Goal: Task Accomplishment & Management: Use online tool/utility

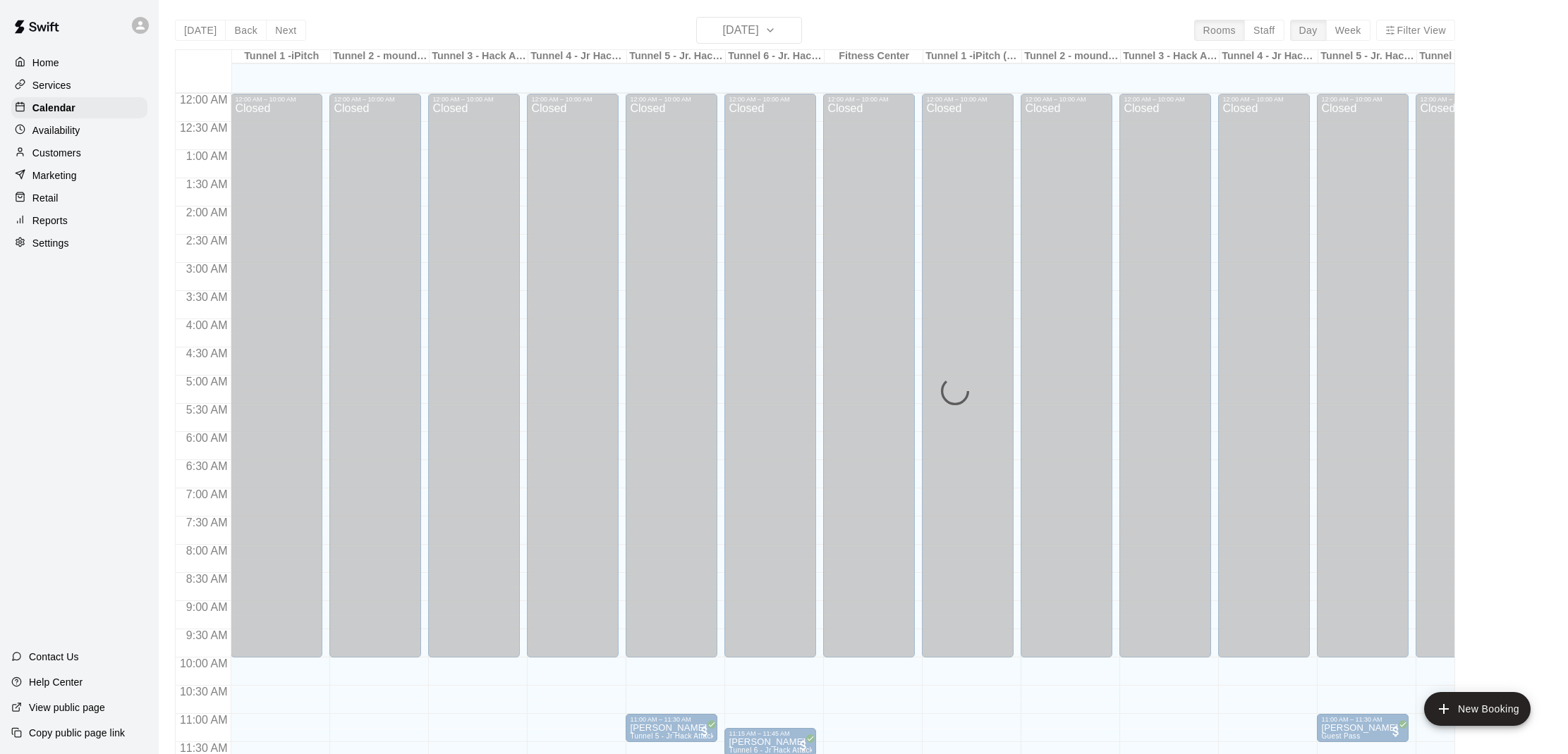
scroll to position [336, 0]
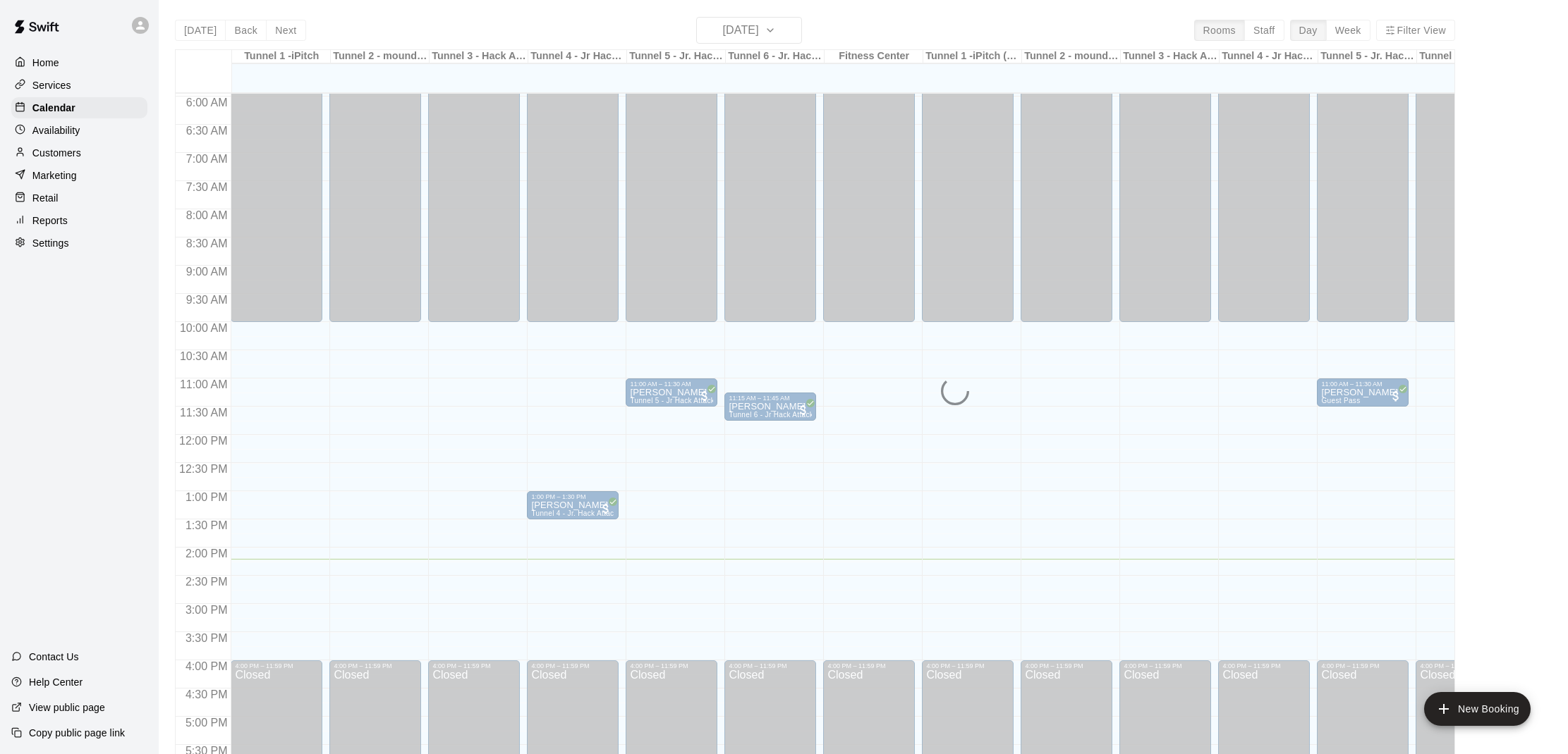
click at [48, 412] on div "Home Services Calendar Availability Customers Marketing Retail Reports Settings…" at bounding box center [79, 377] width 159 height 754
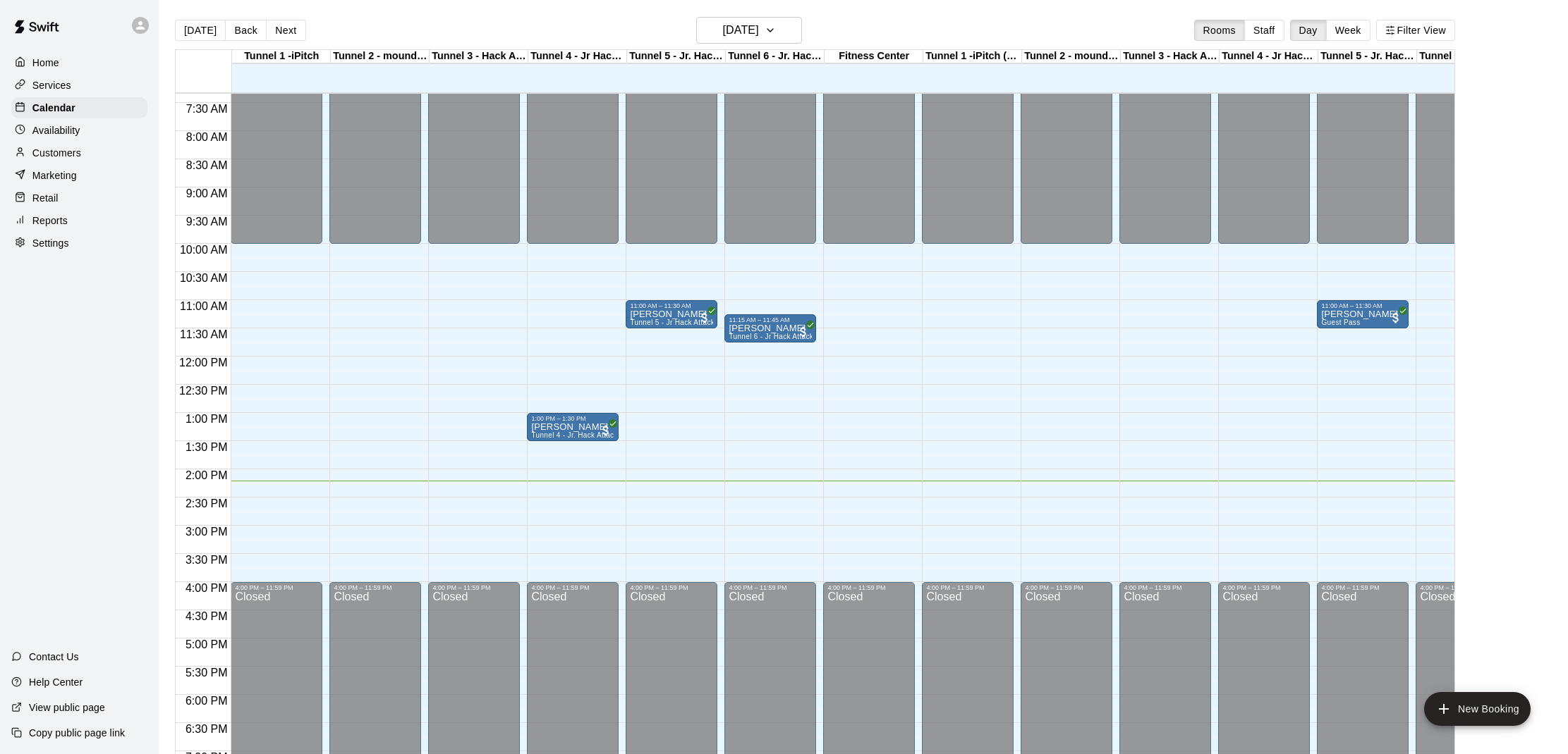
scroll to position [413, 0]
drag, startPoint x: 630, startPoint y: 502, endPoint x: 631, endPoint y: 517, distance: 15.0
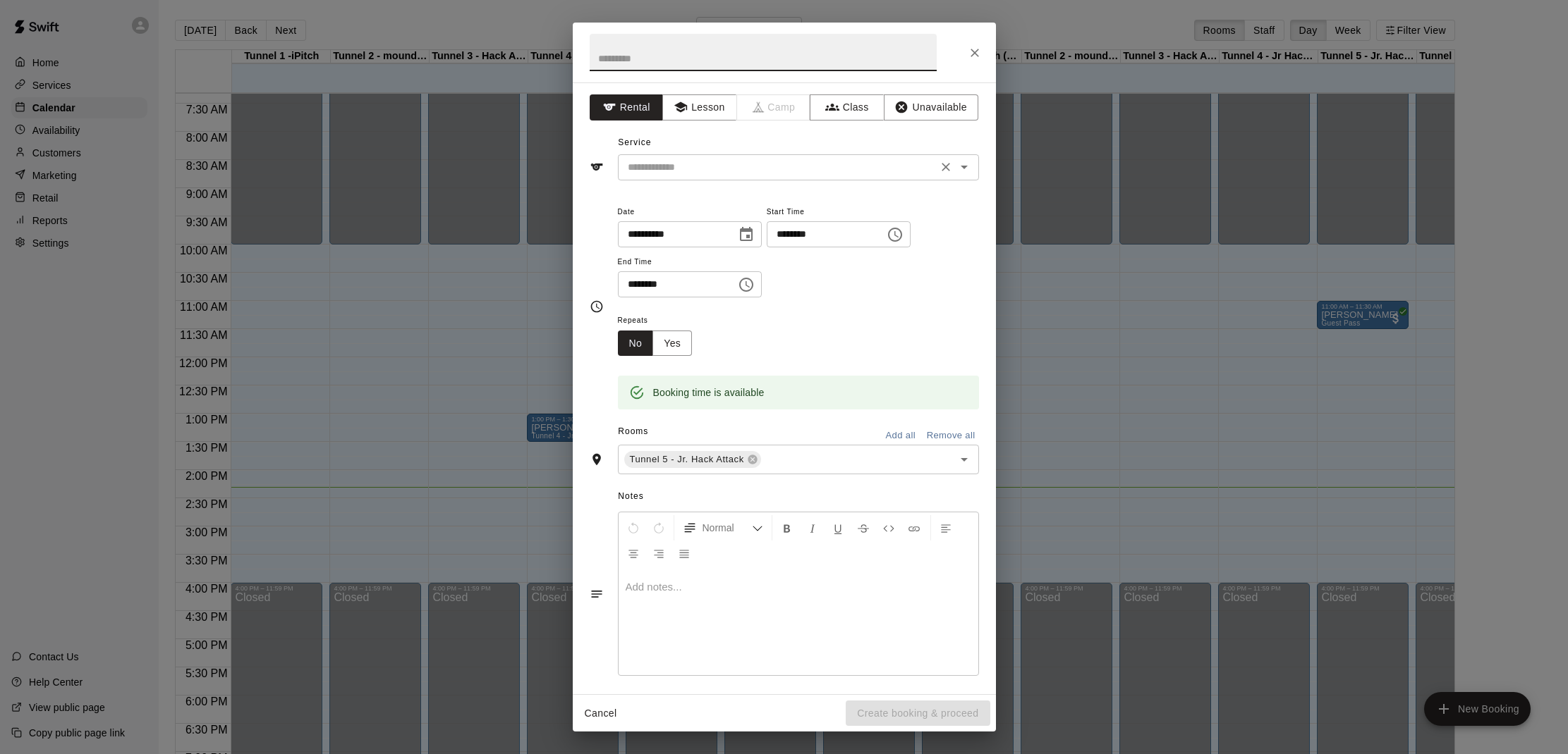
click at [735, 161] on input "text" at bounding box center [777, 167] width 311 height 18
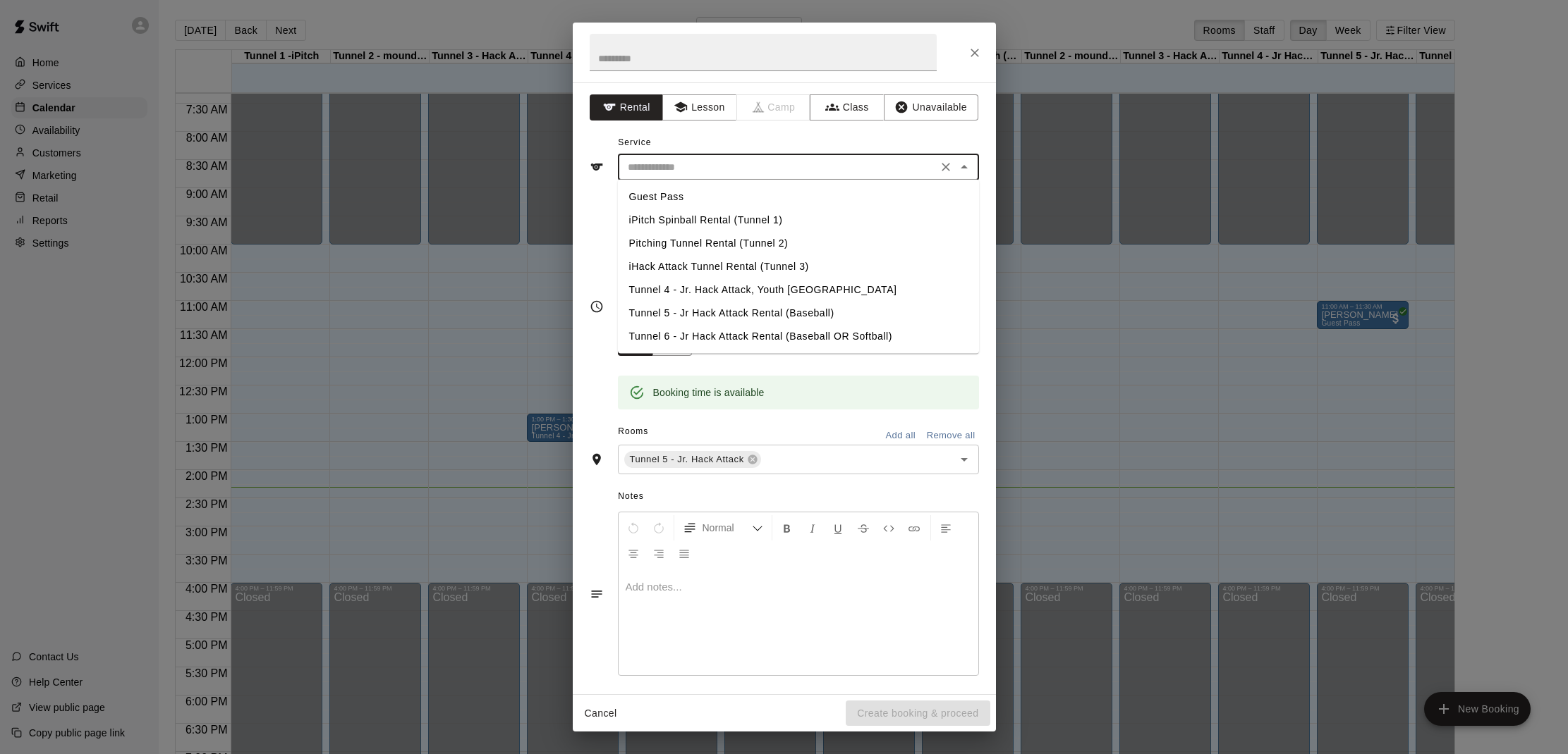
click at [808, 307] on li "Tunnel 5 - Jr Hack Attack Rental (Baseball)" at bounding box center [798, 314] width 361 height 23
type input "**********"
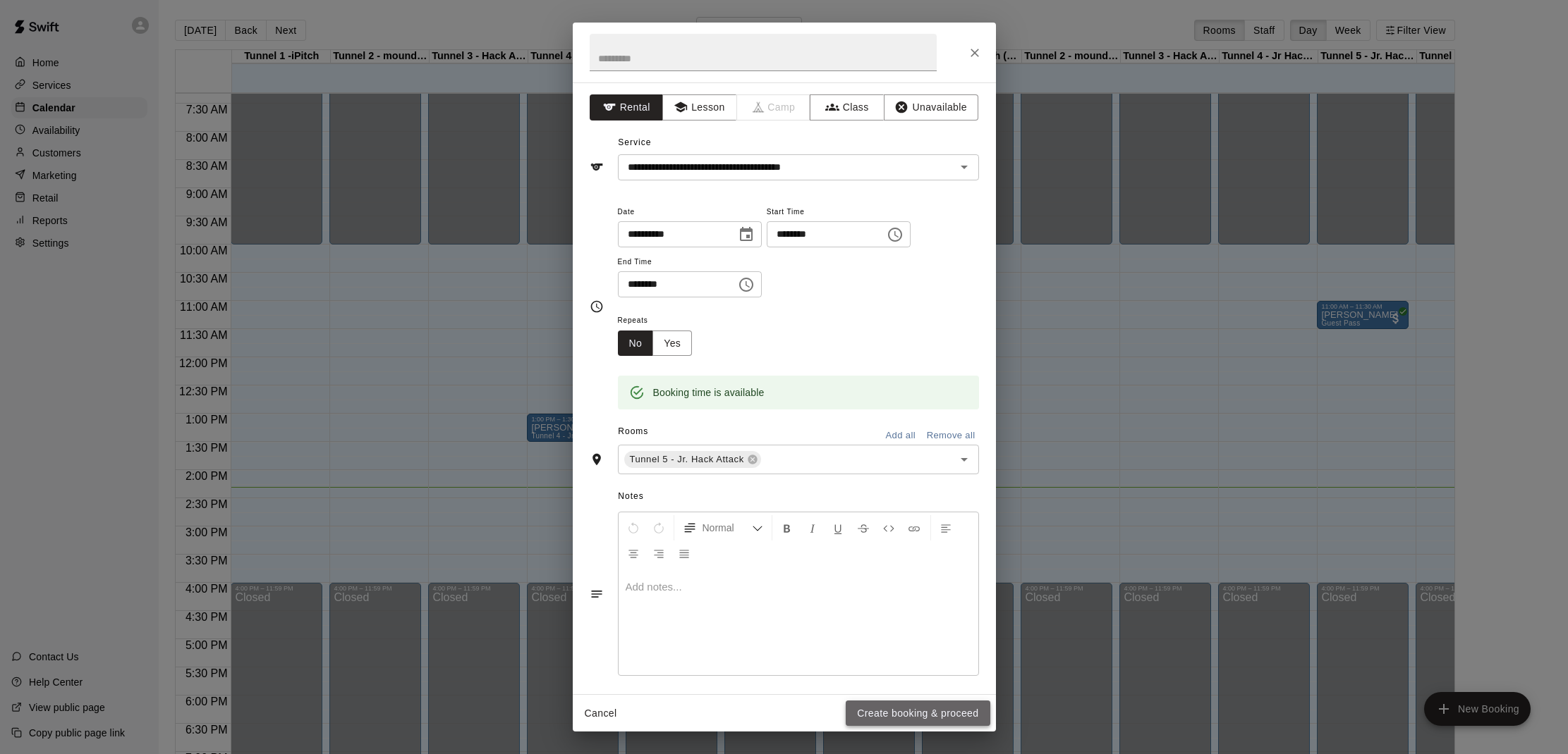
click at [910, 711] on button "Create booking & proceed" at bounding box center [918, 713] width 144 height 26
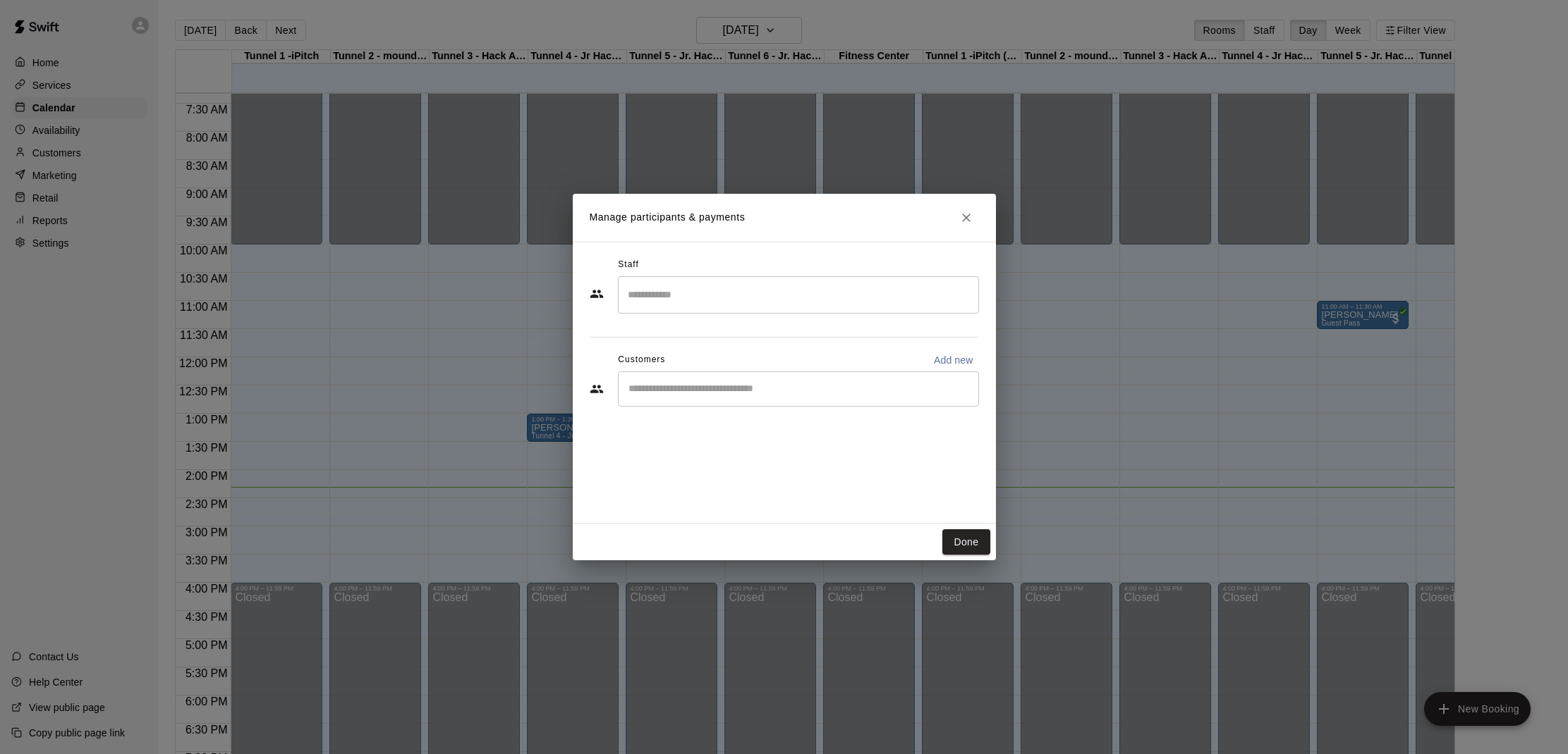
click at [698, 393] on input "Start typing to search customers..." at bounding box center [798, 390] width 348 height 14
type input "*****"
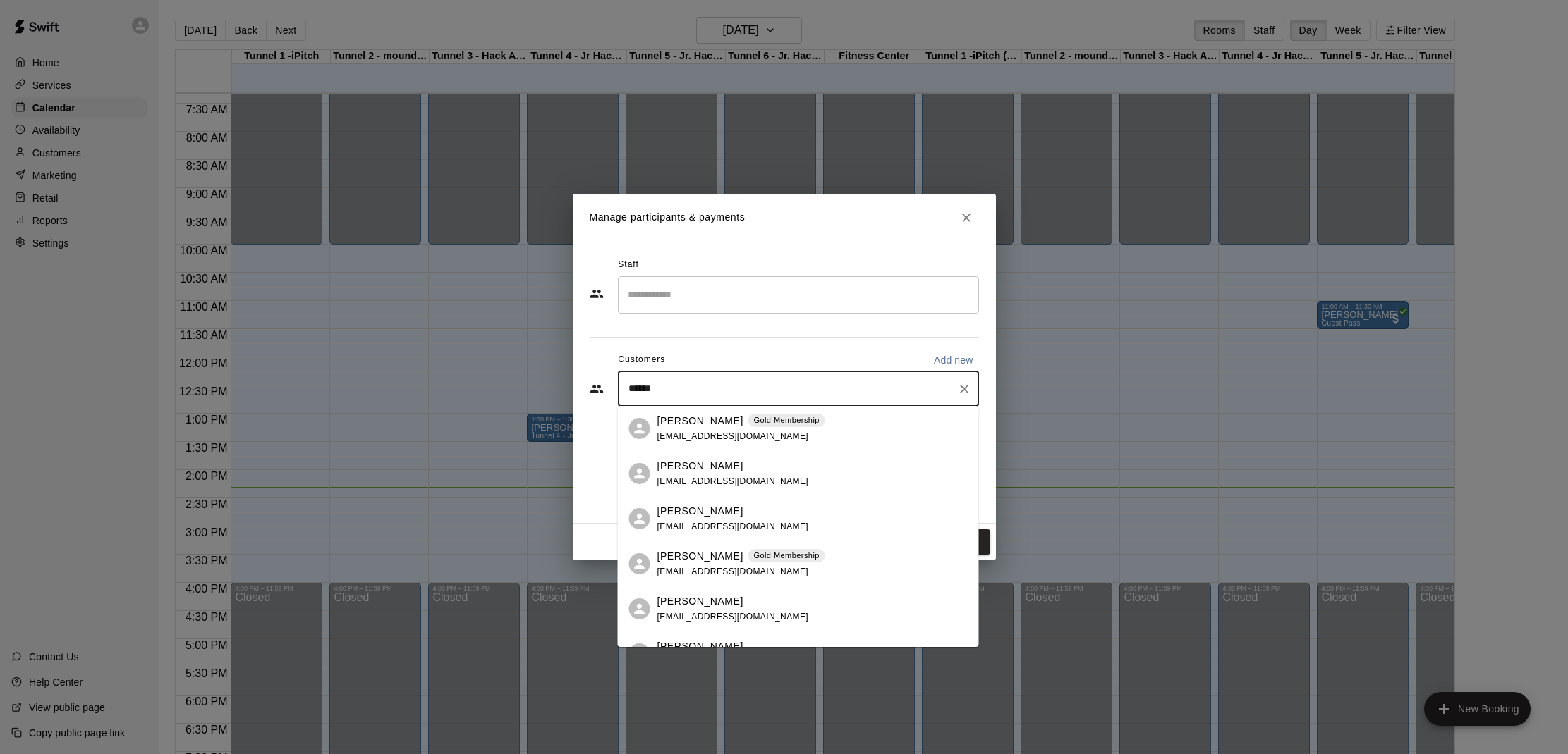
click at [718, 555] on div "[PERSON_NAME] Gold Membership" at bounding box center [741, 556] width 168 height 15
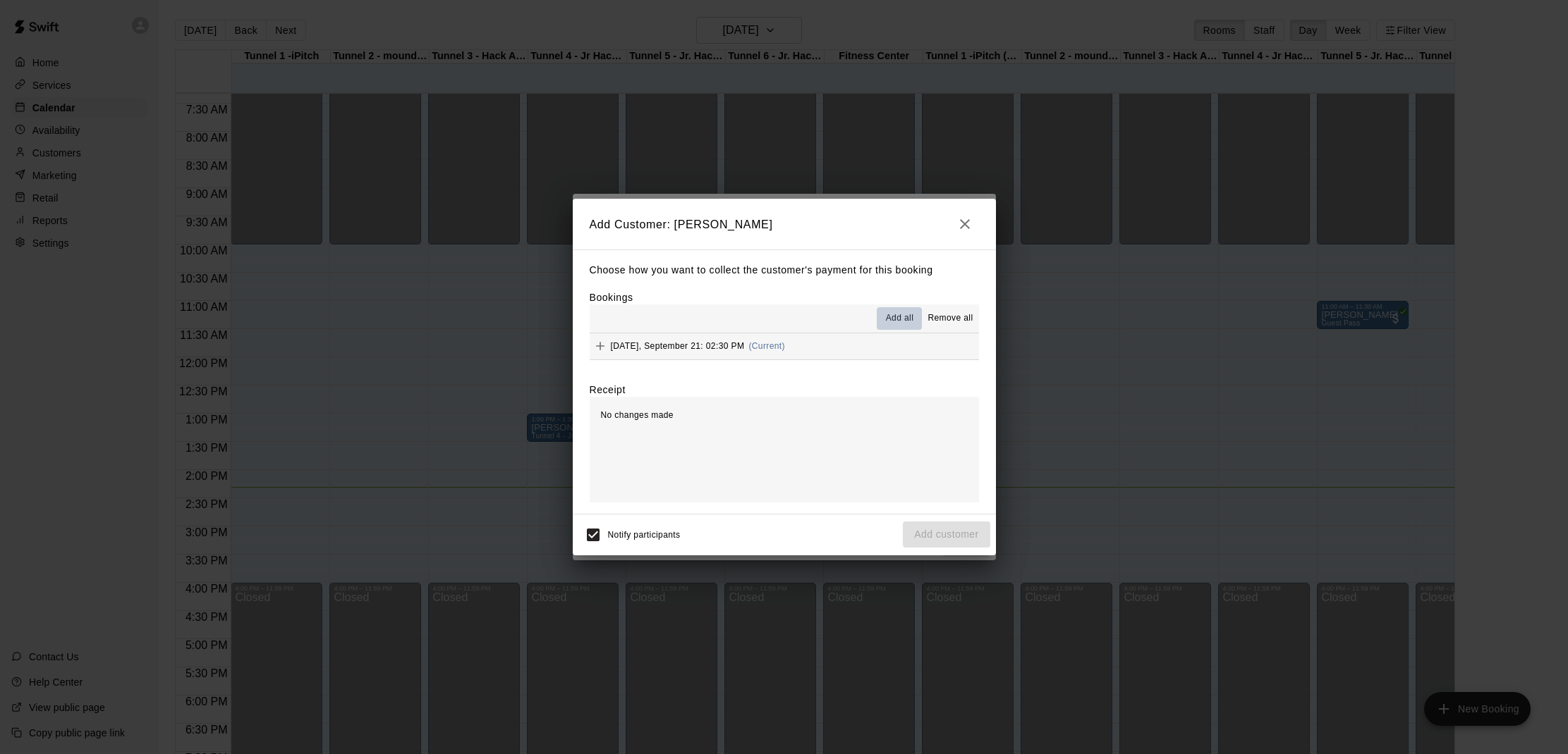
click at [912, 323] on span "Add all" at bounding box center [900, 318] width 28 height 14
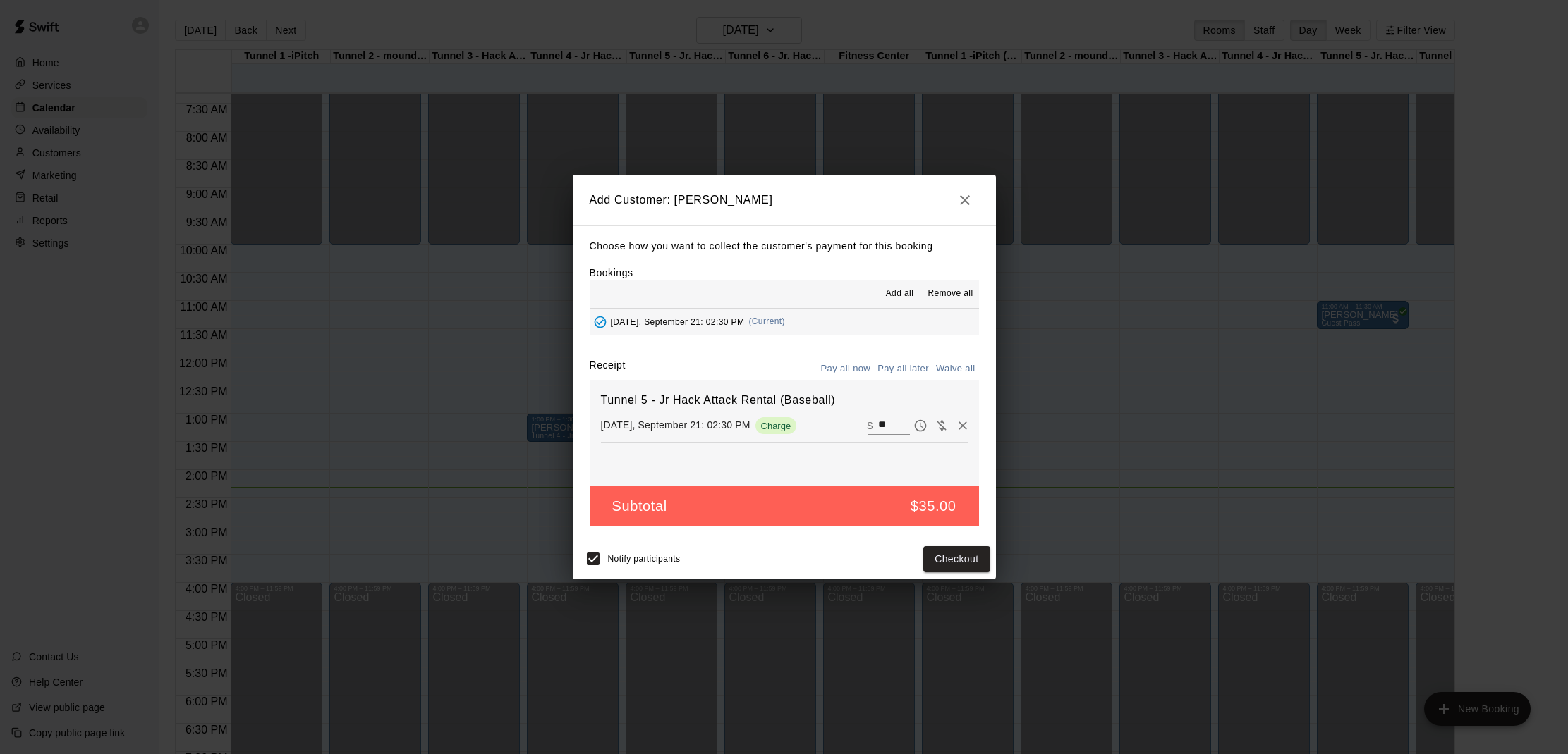
click at [969, 370] on button "Waive all" at bounding box center [955, 369] width 46 height 22
type input "*"
click at [946, 558] on button "Add customer" at bounding box center [946, 559] width 87 height 26
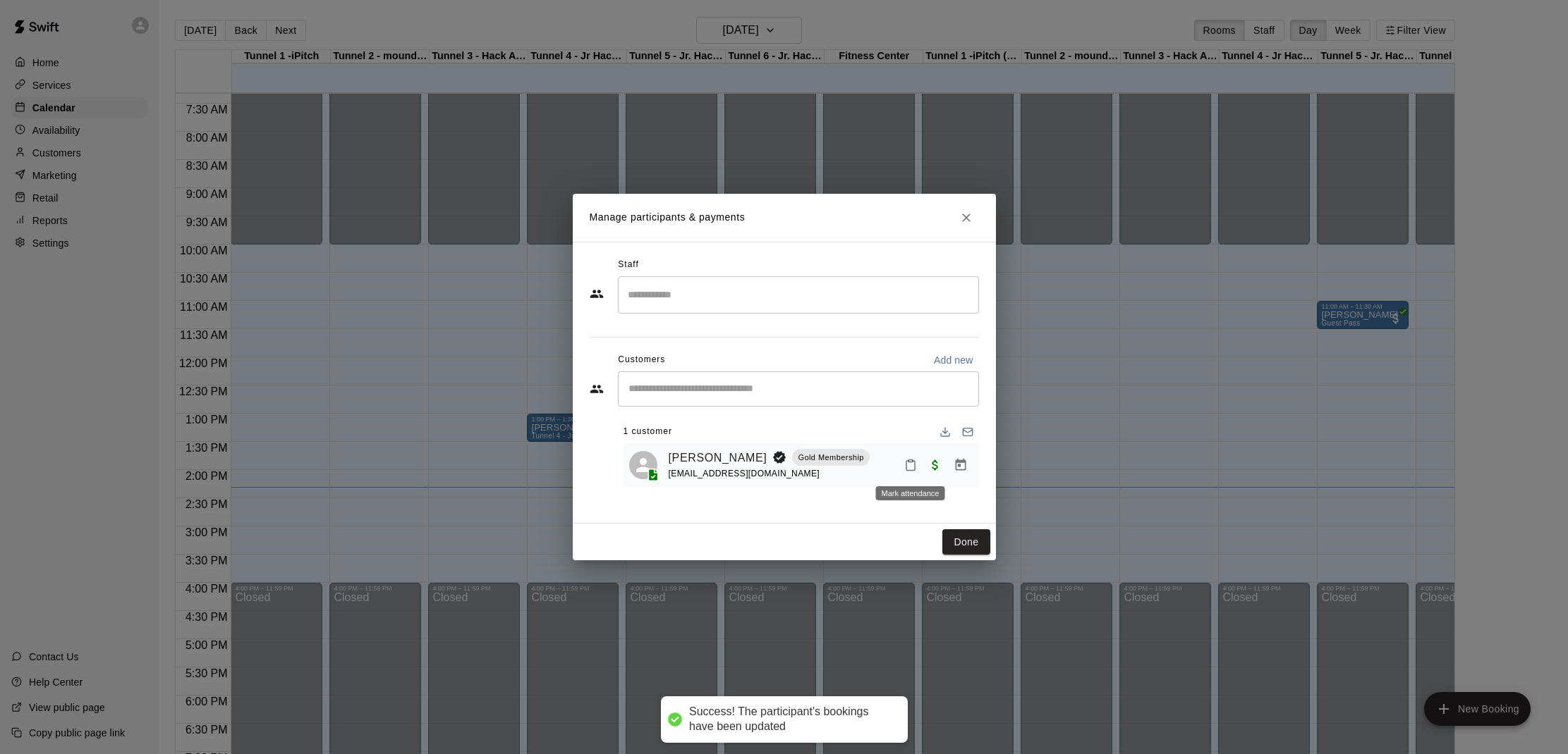
click at [908, 458] on button "Mark attendance" at bounding box center [910, 465] width 24 height 24
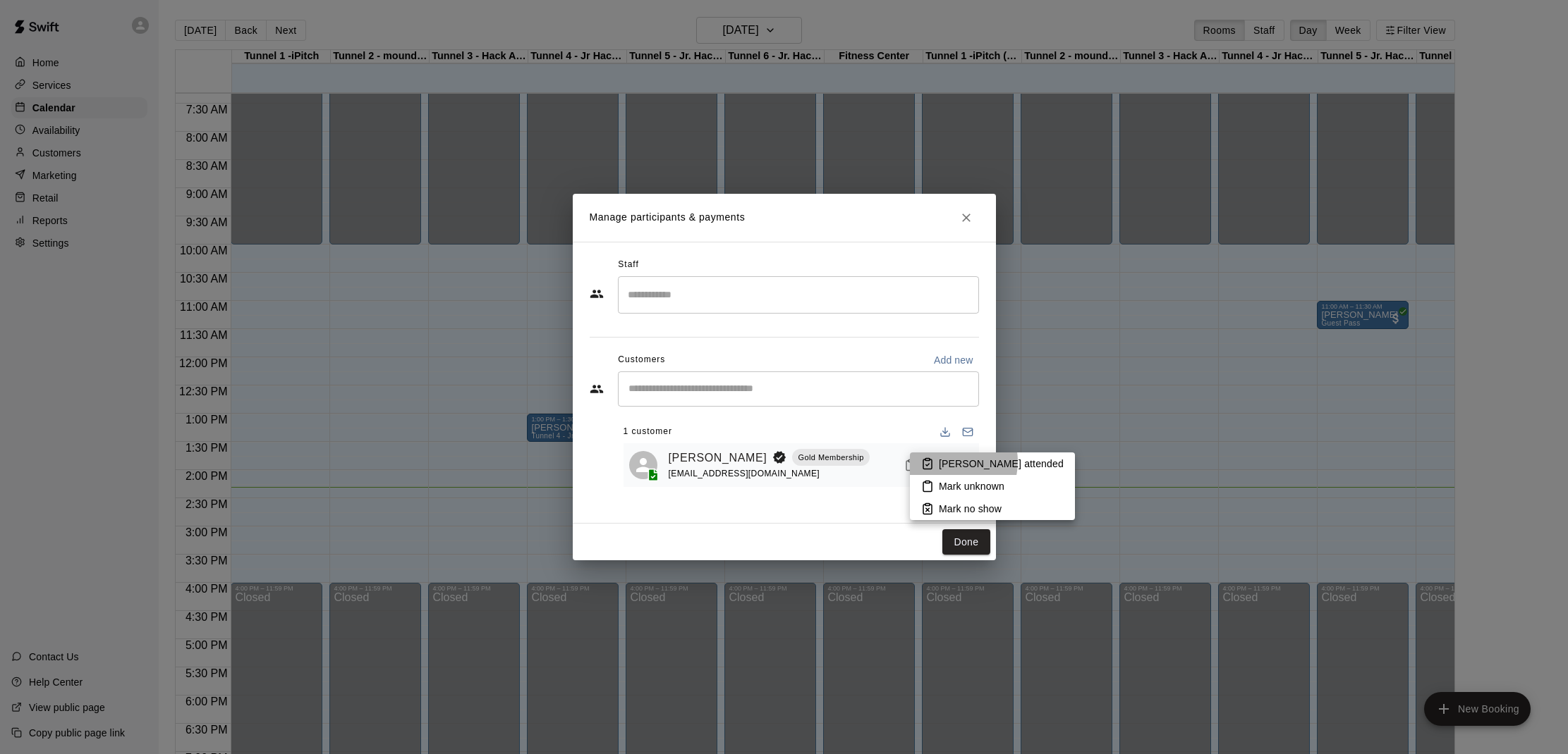
drag, startPoint x: 948, startPoint y: 461, endPoint x: 948, endPoint y: 476, distance: 15.0
click at [948, 461] on p "[PERSON_NAME] attended" at bounding box center [1002, 464] width 125 height 14
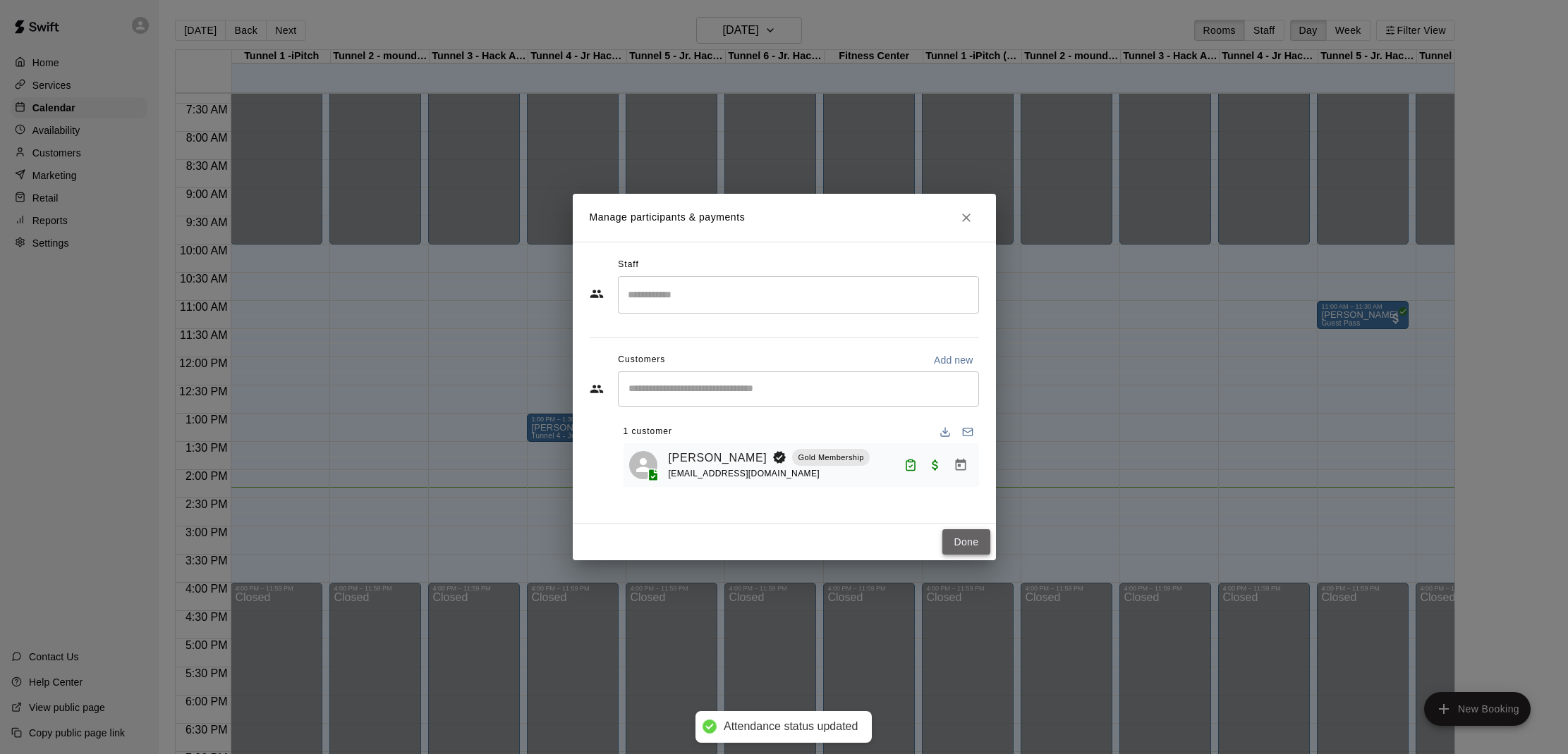
click at [953, 547] on button "Done" at bounding box center [966, 542] width 47 height 26
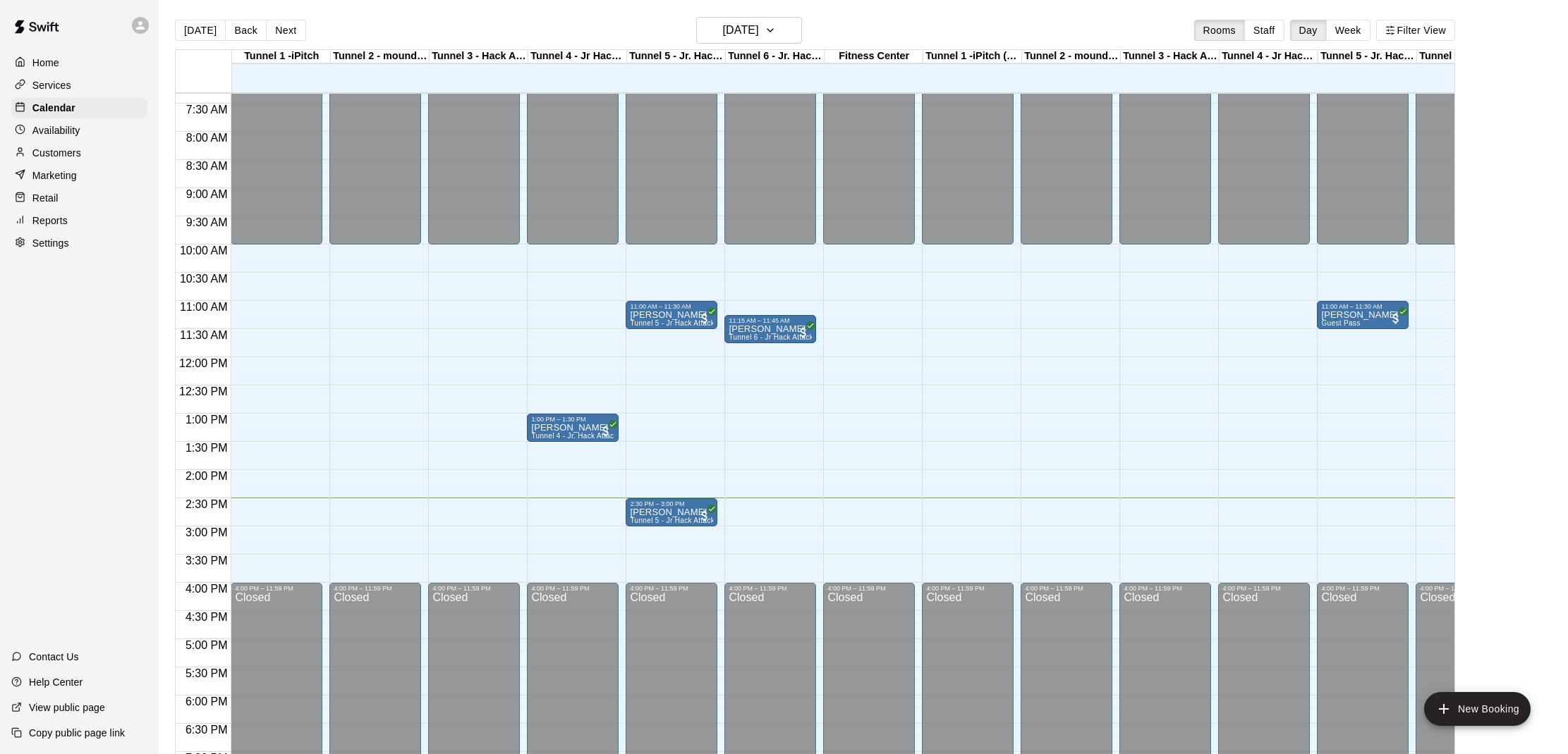
scroll to position [23, 0]
